Goal: Transaction & Acquisition: Purchase product/service

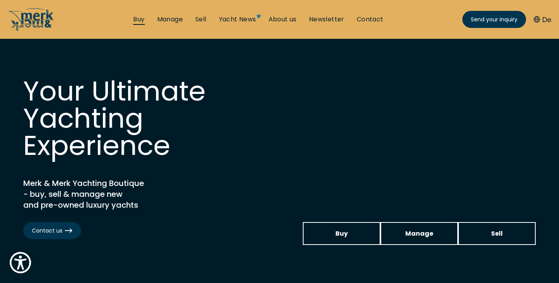
click at [142, 17] on link "Buy" at bounding box center [138, 19] width 11 height 9
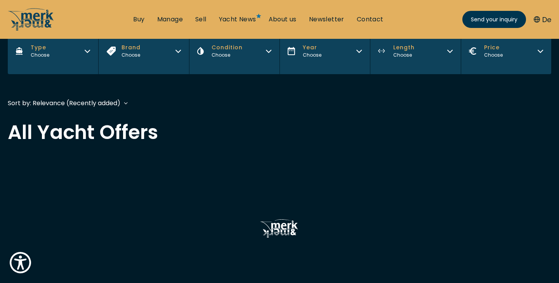
scroll to position [136, 0]
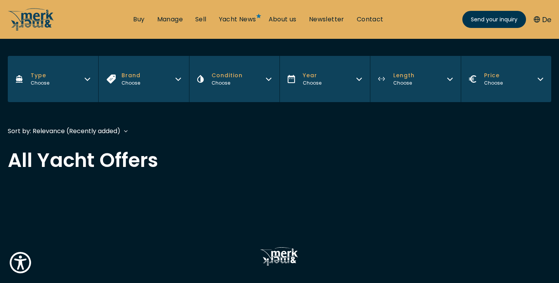
click at [152, 81] on button "Brand Choose" at bounding box center [143, 79] width 90 height 46
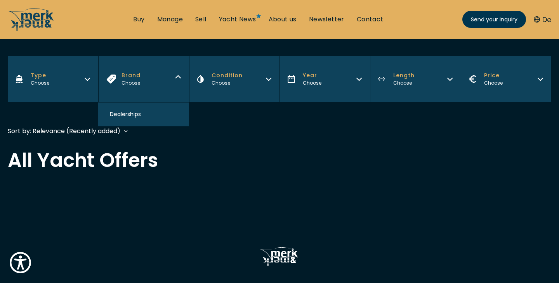
click at [230, 89] on button "Condition Choose" at bounding box center [234, 79] width 90 height 46
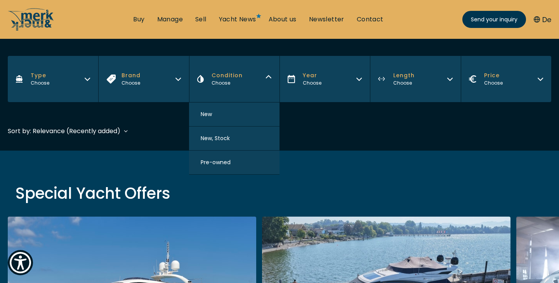
click at [314, 97] on button "Year Choose" at bounding box center [324, 79] width 90 height 46
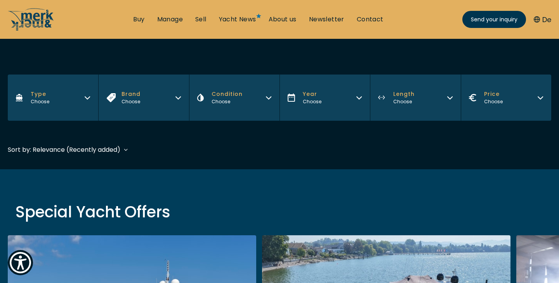
scroll to position [102, 0]
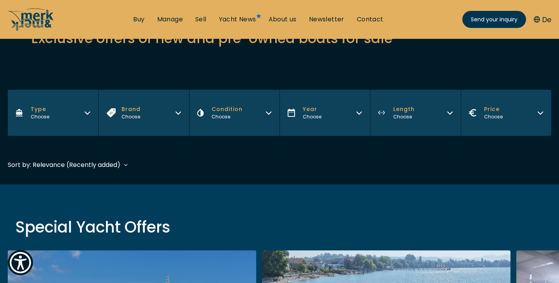
click at [68, 110] on button "Type Choose" at bounding box center [53, 113] width 90 height 46
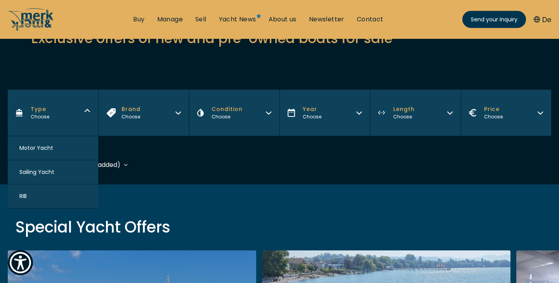
click at [118, 112] on button "Brand Choose" at bounding box center [143, 113] width 90 height 46
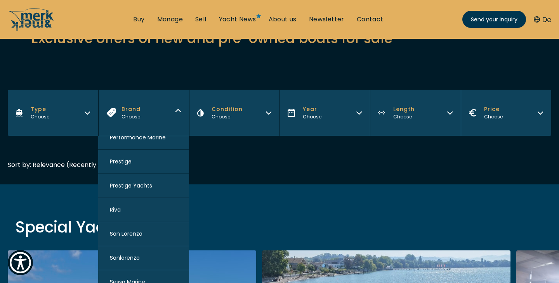
scroll to position [830, 0]
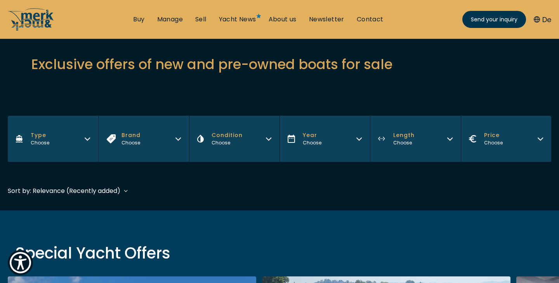
click at [149, 149] on button "Brand Choose" at bounding box center [143, 139] width 90 height 46
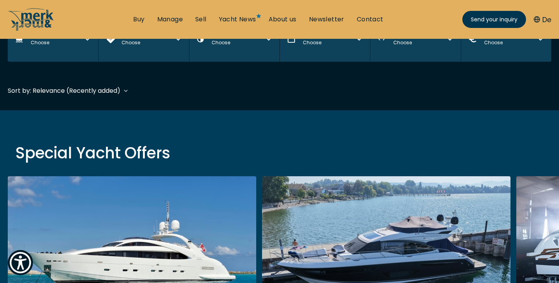
scroll to position [160, 0]
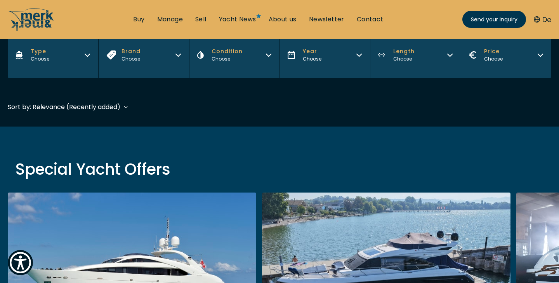
click at [151, 64] on button "Brand Choose" at bounding box center [143, 55] width 90 height 46
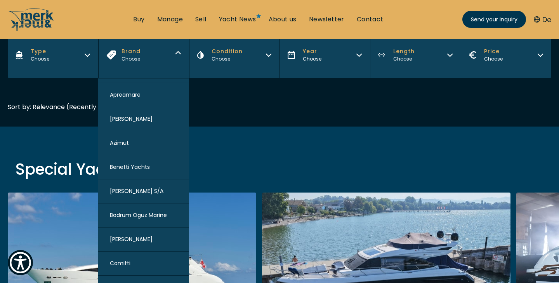
scroll to position [95, 0]
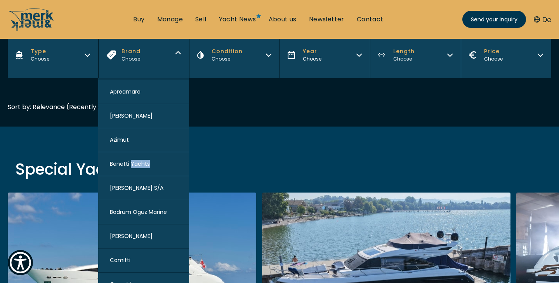
click at [95, 158] on div "Special Yacht Offers" at bounding box center [279, 169] width 559 height 23
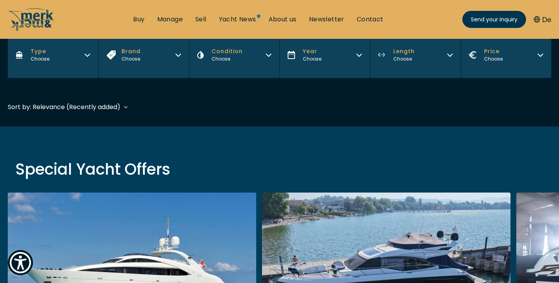
click at [152, 63] on button "Brand Choose" at bounding box center [143, 55] width 90 height 46
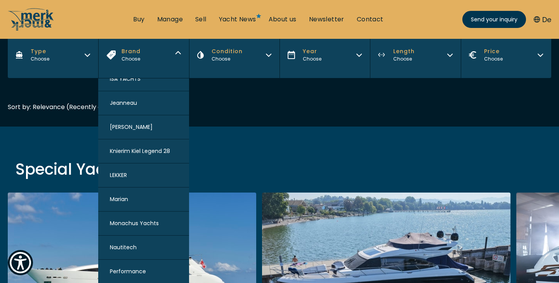
scroll to position [655, 0]
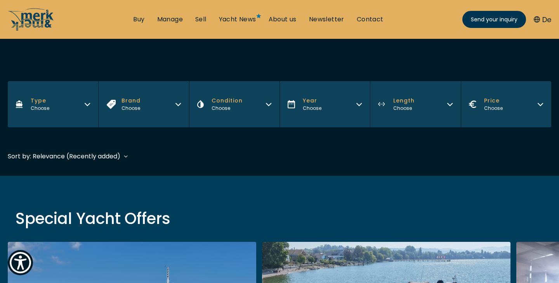
click at [144, 103] on button "Brand Choose" at bounding box center [143, 104] width 90 height 46
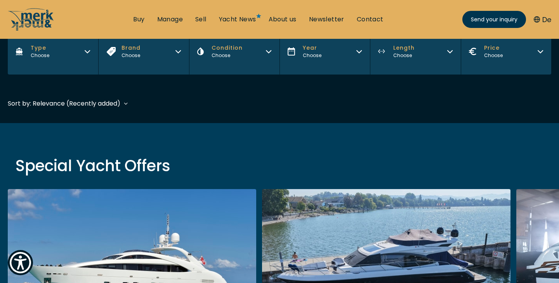
scroll to position [152, 0]
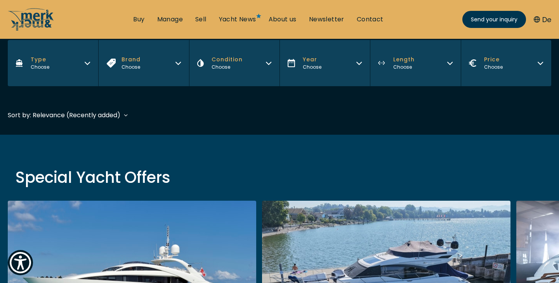
click at [143, 66] on button "Brand Choose" at bounding box center [143, 63] width 90 height 46
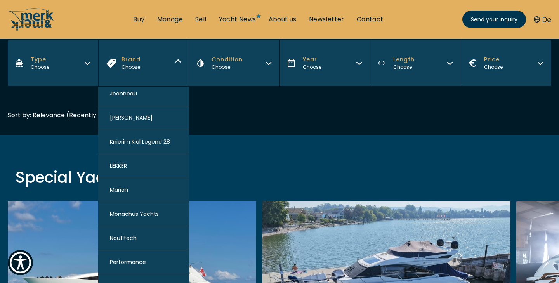
scroll to position [641, 0]
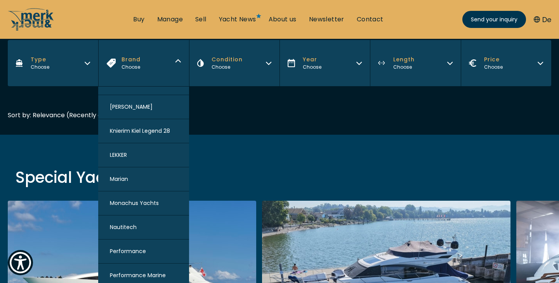
click at [144, 80] on button "Brand Choose" at bounding box center [143, 63] width 90 height 46
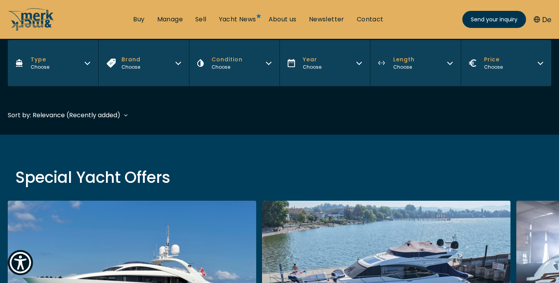
click at [144, 80] on button "Brand Choose" at bounding box center [143, 63] width 90 height 46
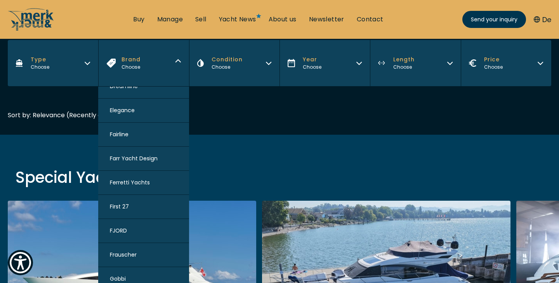
scroll to position [332, 0]
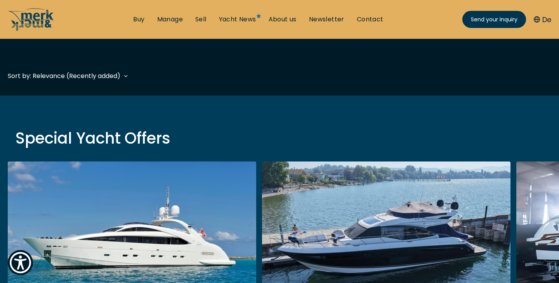
scroll to position [192, 0]
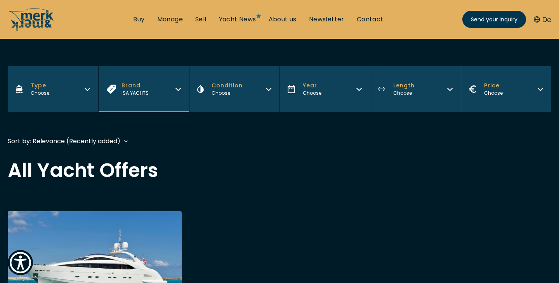
scroll to position [100, 0]
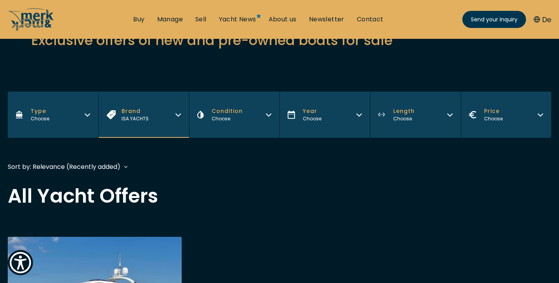
click at [139, 119] on span "ISA YACHTS" at bounding box center [134, 118] width 27 height 7
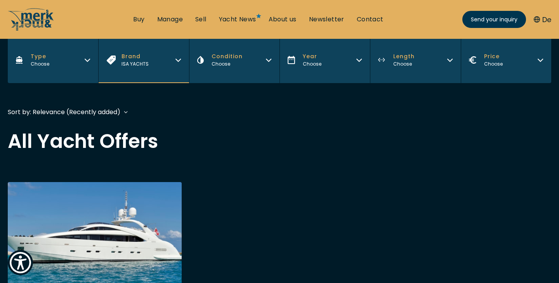
scroll to position [150, 0]
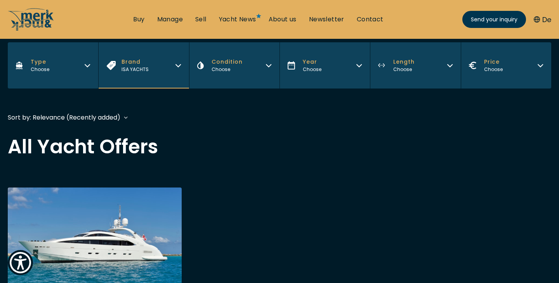
click at [144, 58] on span "Brand" at bounding box center [134, 62] width 27 height 8
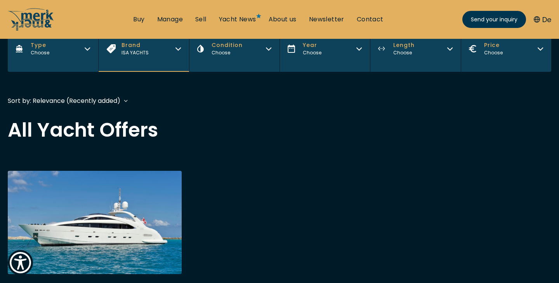
scroll to position [139, 0]
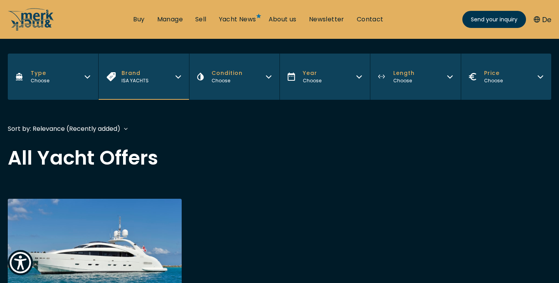
click at [120, 86] on button "Brand ISA YACHTS" at bounding box center [143, 77] width 90 height 46
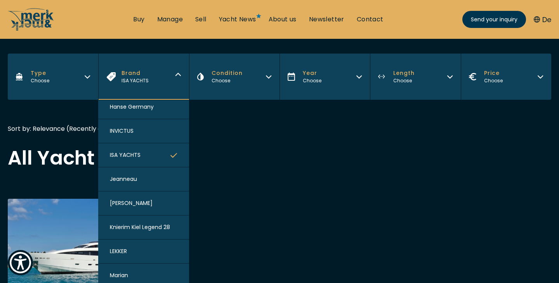
scroll to position [558, 0]
click at [147, 180] on button "Jeanneau" at bounding box center [143, 180] width 90 height 24
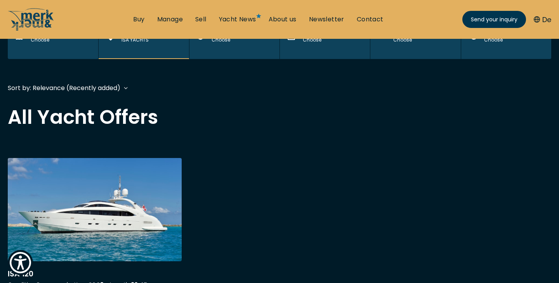
scroll to position [192, 0]
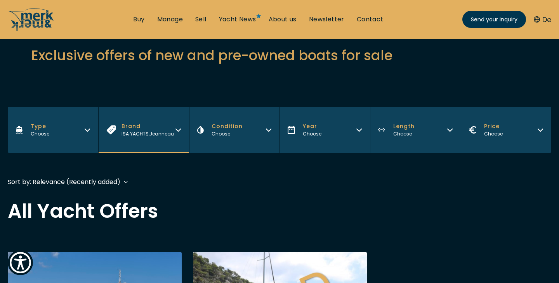
scroll to position [88, 0]
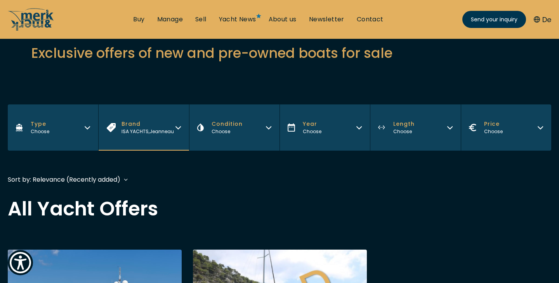
click at [154, 151] on div "Filters Type Choose Brand ISA YACHTS , Jeanneau Condition Choose Year Choose Le…" at bounding box center [279, 135] width 543 height 62
click at [156, 135] on button "Brand ISA YACHTS , Jeanneau" at bounding box center [143, 127] width 90 height 46
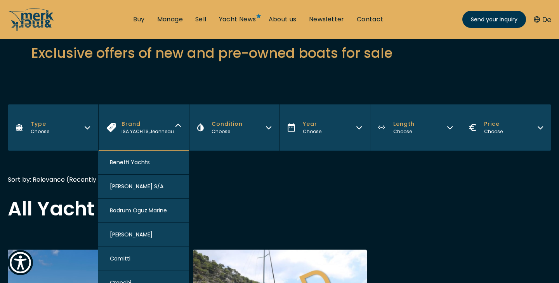
scroll to position [0, 0]
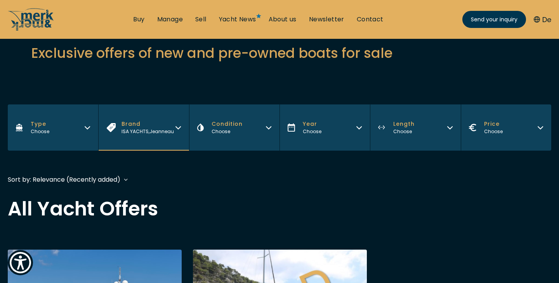
click at [217, 139] on button "Condition Choose" at bounding box center [234, 127] width 90 height 46
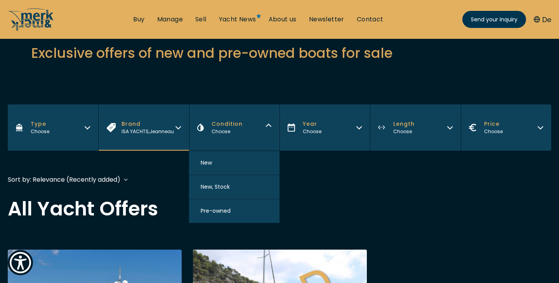
click at [335, 146] on button "Year Choose" at bounding box center [324, 127] width 90 height 46
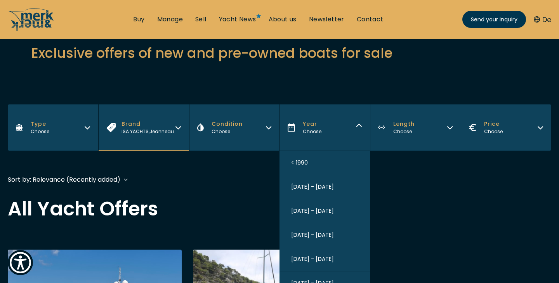
click at [234, 129] on div "Choose" at bounding box center [226, 131] width 31 height 7
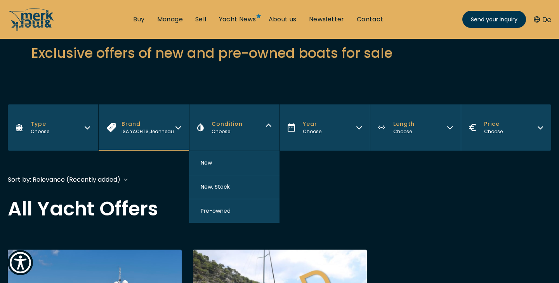
click at [299, 141] on button "Year Choose" at bounding box center [324, 127] width 90 height 46
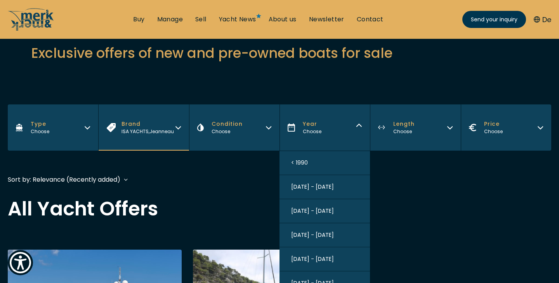
click at [435, 64] on div "Find the perfect yacht for your lifestyle Exclusive offers of new and pre-owned…" at bounding box center [279, 35] width 497 height 61
